Goal: Task Accomplishment & Management: Manage account settings

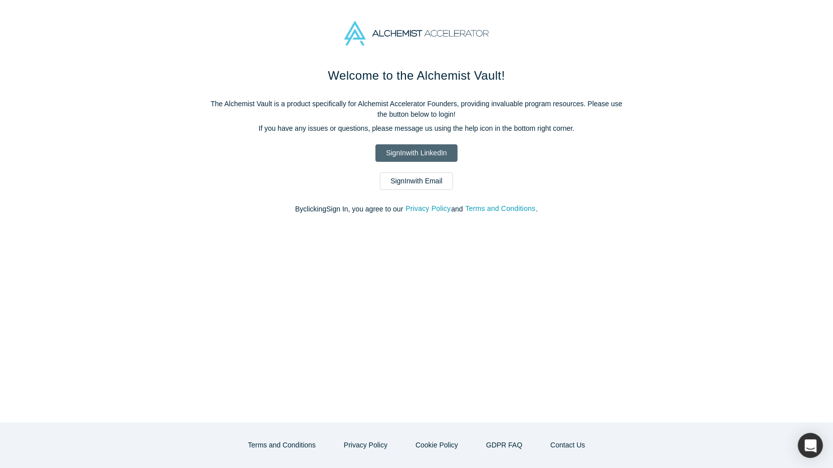
click at [419, 152] on link "Sign In with LinkedIn" at bounding box center [416, 153] width 82 height 18
